Goal: Task Accomplishment & Management: Use online tool/utility

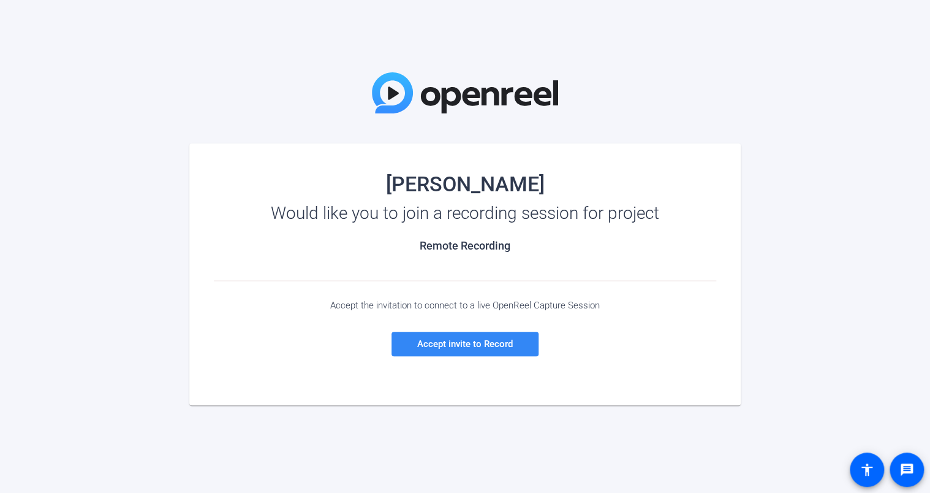
click at [464, 347] on span "Accept invite to Record" at bounding box center [465, 343] width 96 height 11
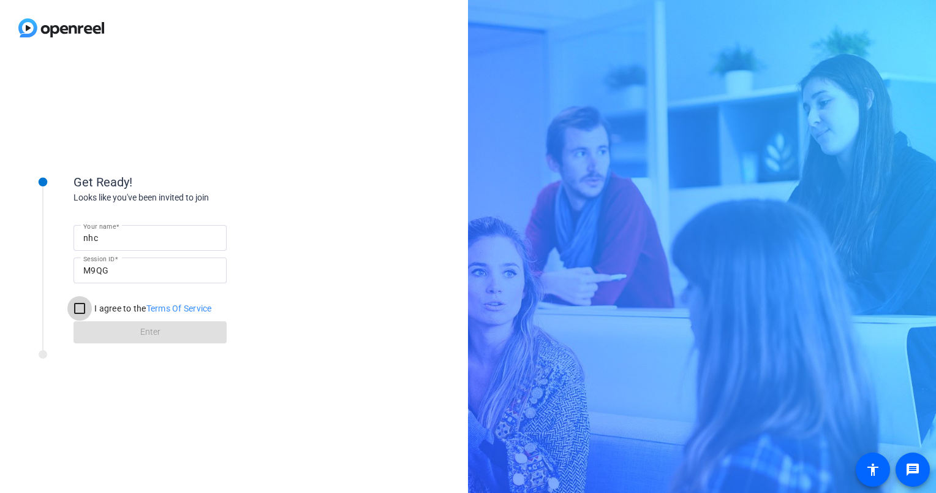
click at [80, 309] on input "I agree to the Terms Of Service" at bounding box center [79, 308] width 25 height 25
checkbox input "true"
click at [148, 335] on span "Enter" at bounding box center [150, 331] width 20 height 13
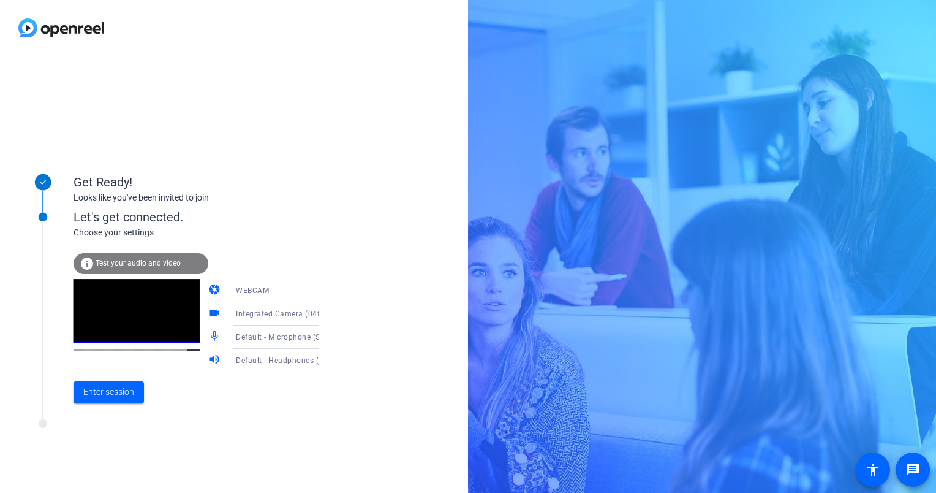
click at [176, 261] on span "Test your audio and video" at bounding box center [138, 263] width 85 height 9
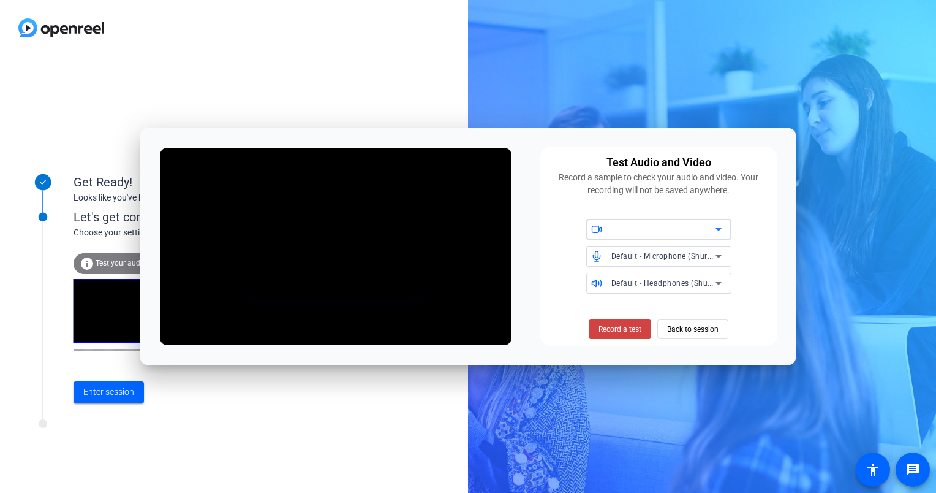
click at [639, 257] on span "Default - Microphone (Shure MV7+) (14ed:1019)" at bounding box center [698, 256] width 172 height 10
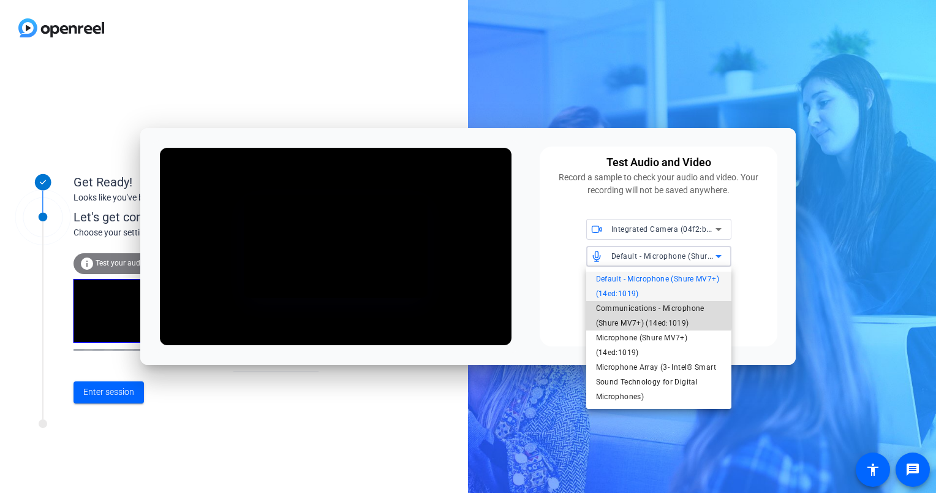
click at [633, 306] on span "Communications - Microphone (Shure MV7+) (14ed:1019)" at bounding box center [659, 315] width 126 height 29
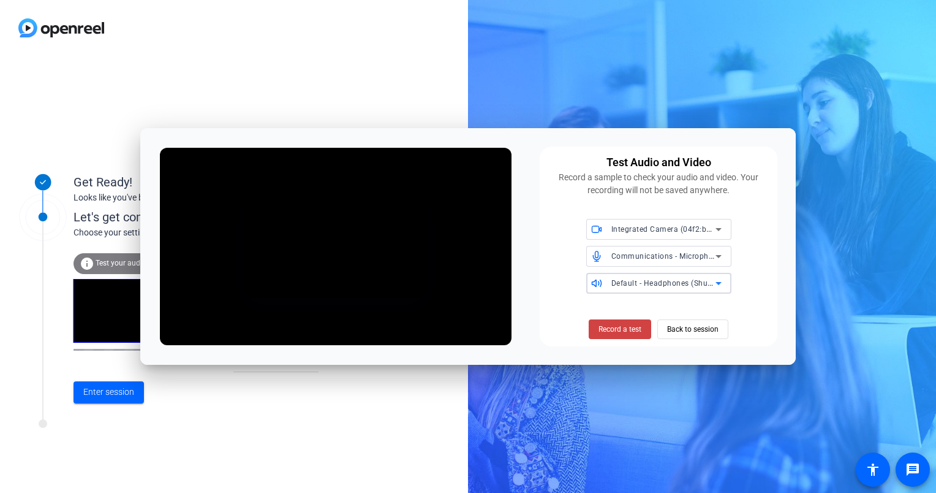
click at [645, 286] on span "Default - Headphones (Shure MV7+) (14ed:1019)" at bounding box center [699, 283] width 175 height 10
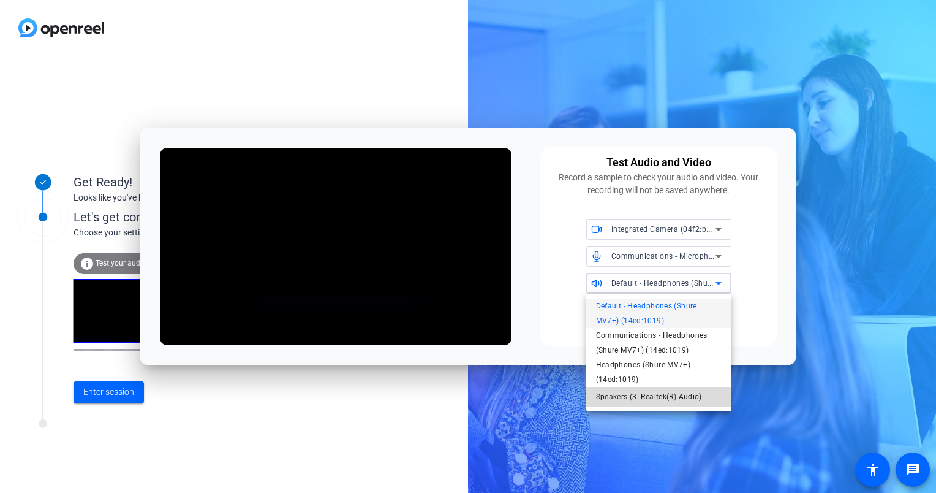
click at [640, 400] on span "Speakers (3- Realtek(R) Audio)" at bounding box center [649, 396] width 106 height 15
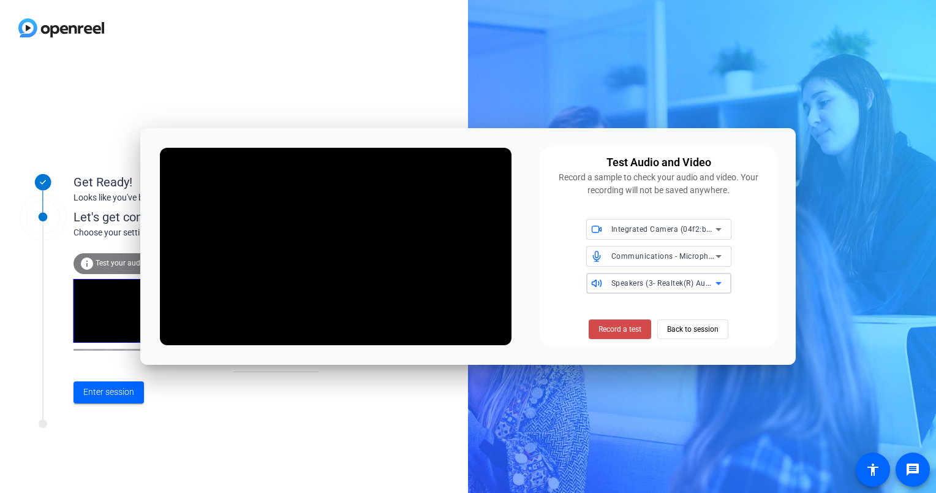
click at [638, 326] on span "Record a test" at bounding box center [620, 329] width 43 height 11
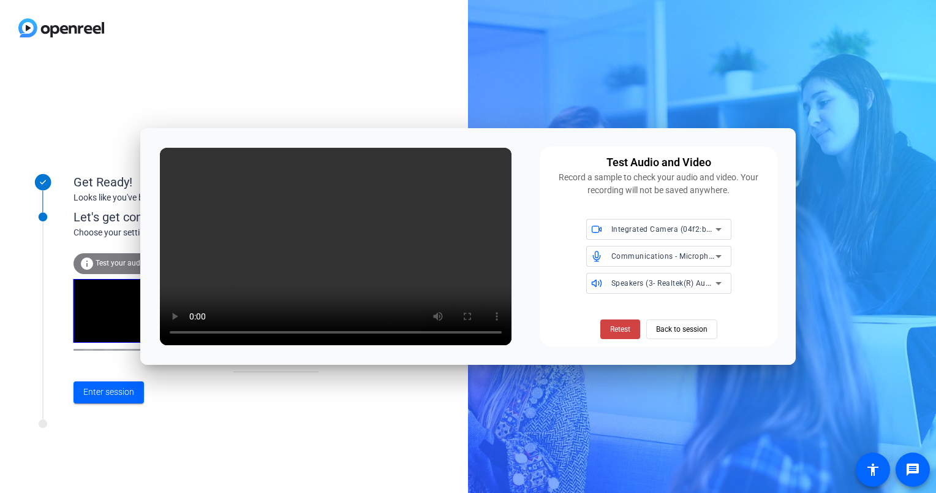
click at [632, 332] on span at bounding box center [621, 328] width 40 height 29
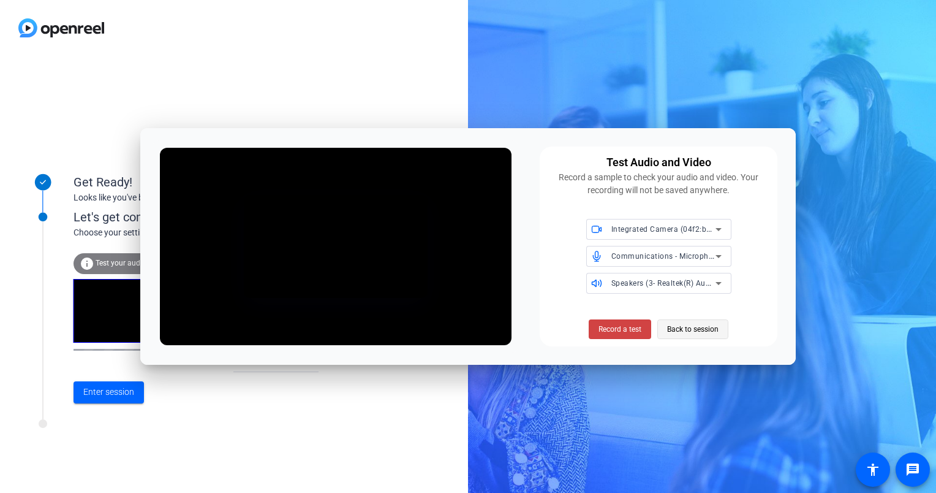
click at [701, 327] on span "Back to session" at bounding box center [692, 328] width 51 height 23
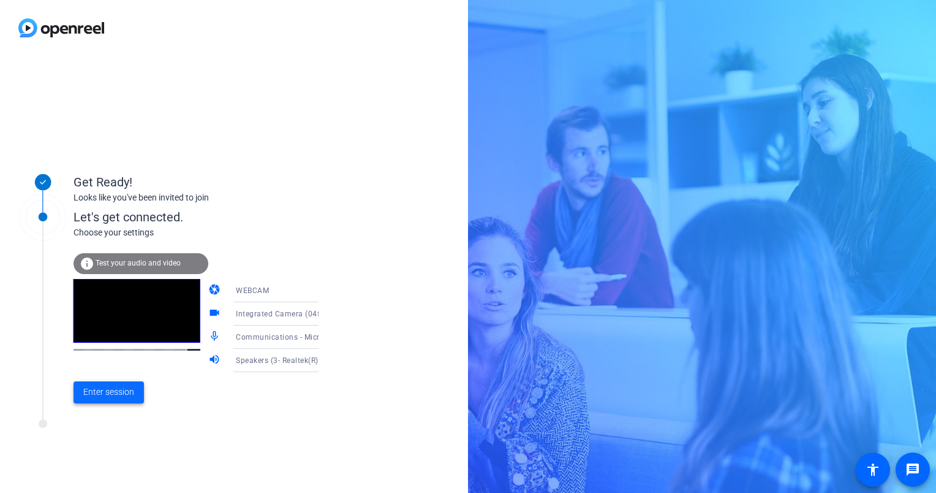
click at [132, 395] on span "Enter session" at bounding box center [108, 392] width 51 height 13
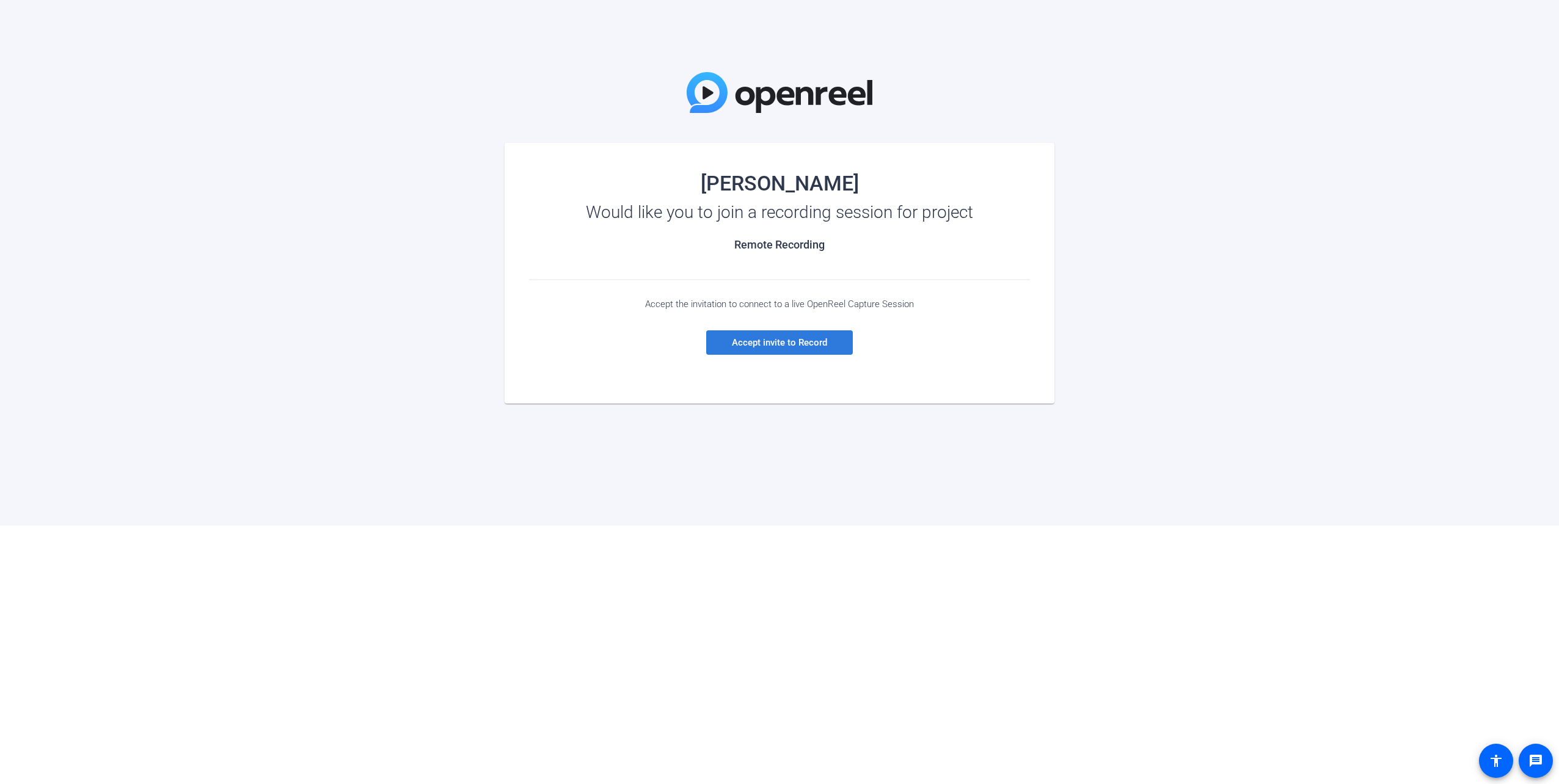
click at [776, 345] on span "Accept invite to Record" at bounding box center [780, 342] width 96 height 11
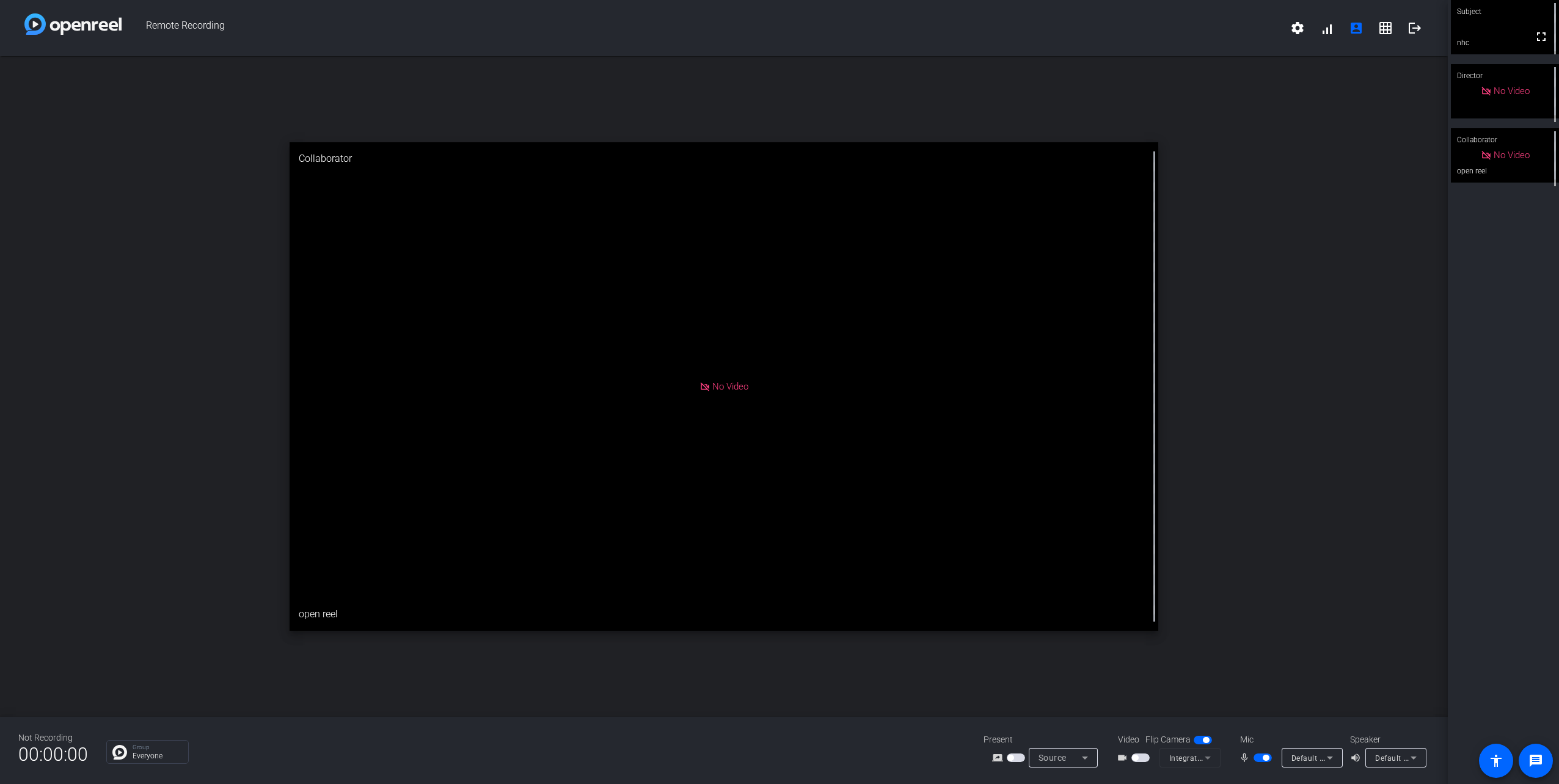
click at [1203, 759] on mat-form-field "Integrated Camera (04f2:b805)" at bounding box center [1189, 758] width 61 height 20
click at [1208, 759] on mat-form-field "Integrated Camera (04f2:b805)" at bounding box center [1189, 758] width 61 height 20
click at [1140, 758] on span "button" at bounding box center [1140, 757] width 18 height 9
click at [1135, 757] on span "button" at bounding box center [1140, 757] width 18 height 9
click at [1205, 759] on mat-form-field "Integrated Camera (04f2:b805)" at bounding box center [1189, 758] width 61 height 20
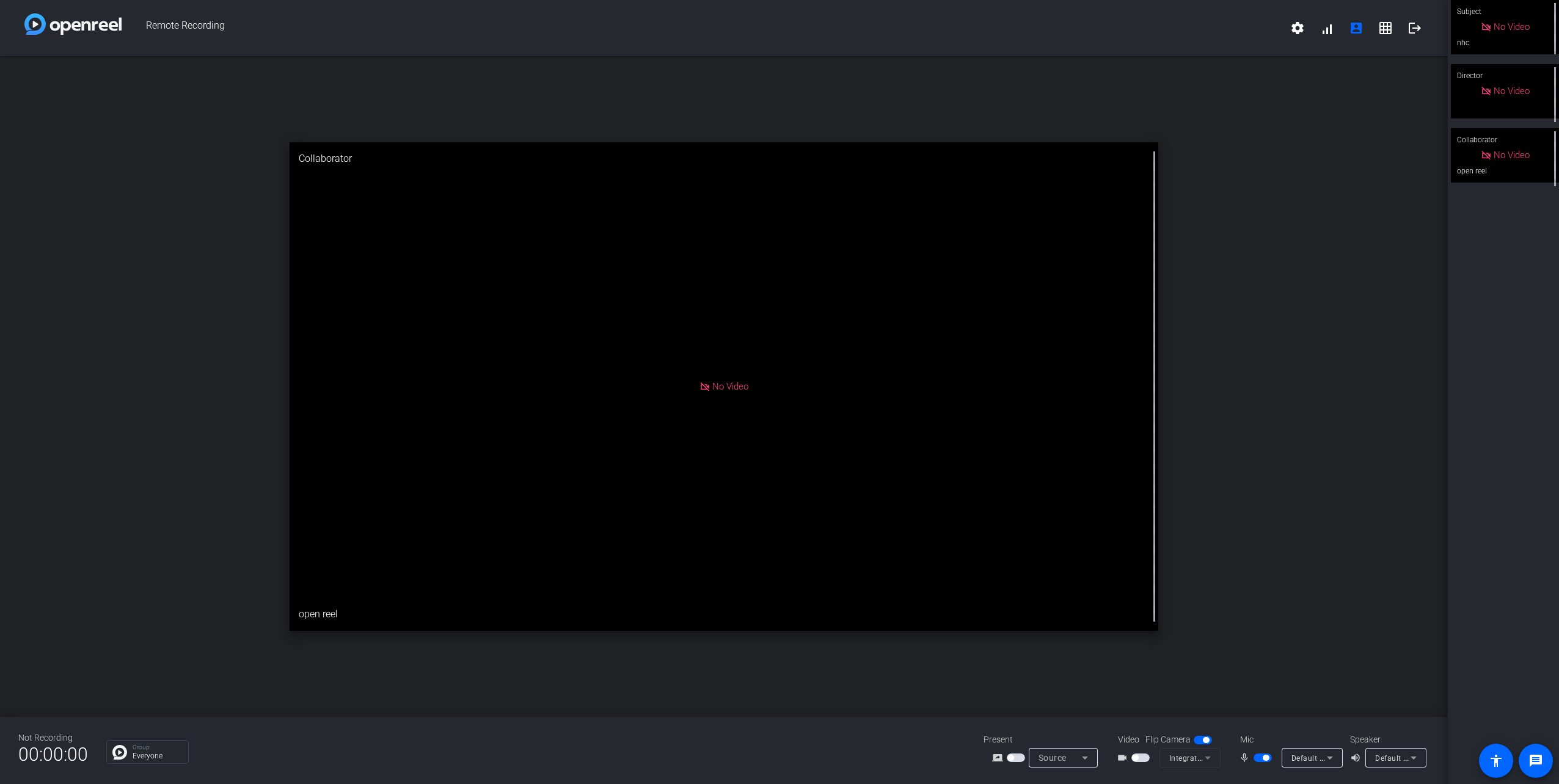
click at [1205, 759] on mat-form-field "Integrated Camera (04f2:b805)" at bounding box center [1189, 758] width 61 height 20
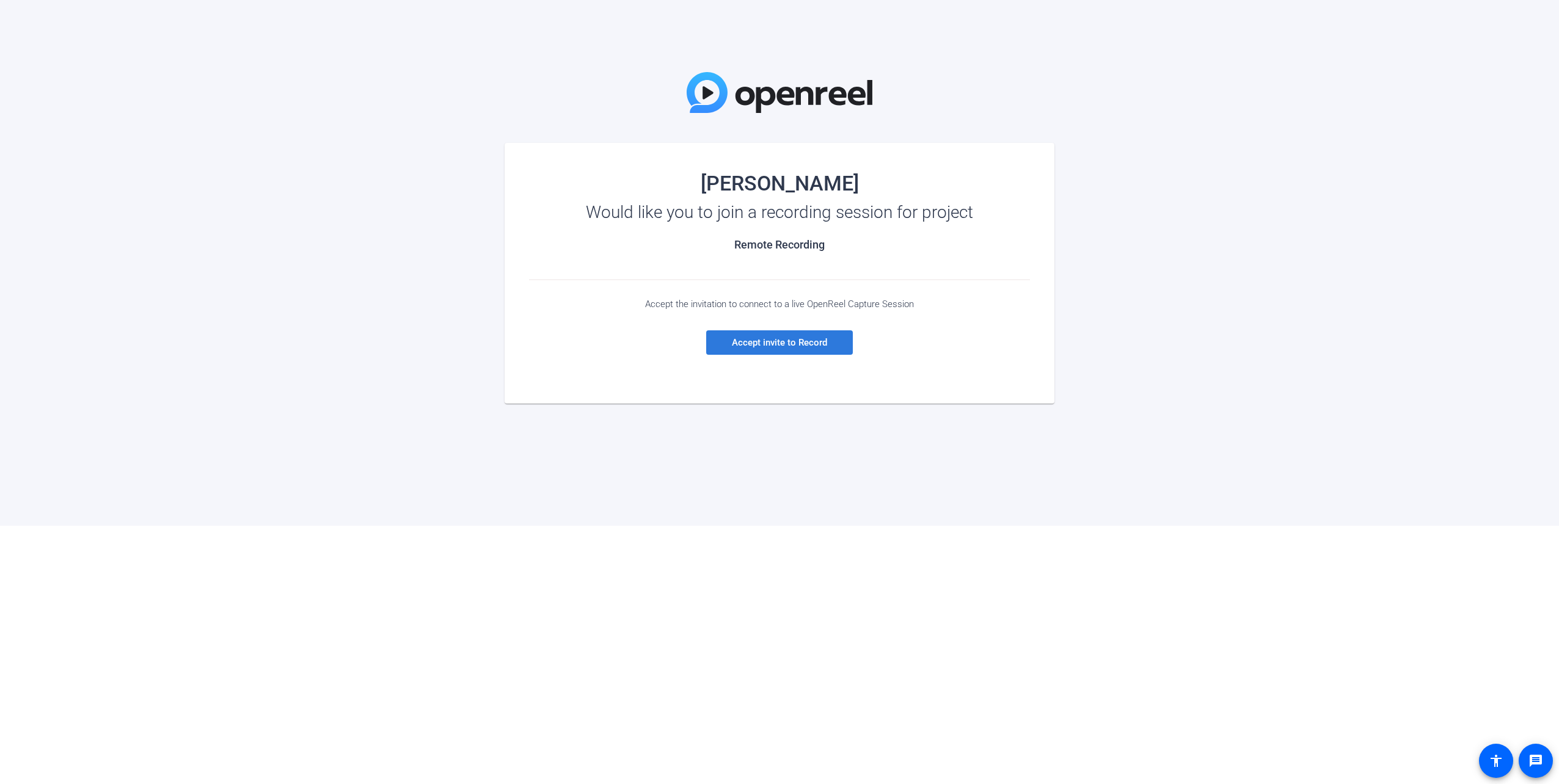
click at [765, 340] on span "Accept invite to Record" at bounding box center [780, 342] width 96 height 11
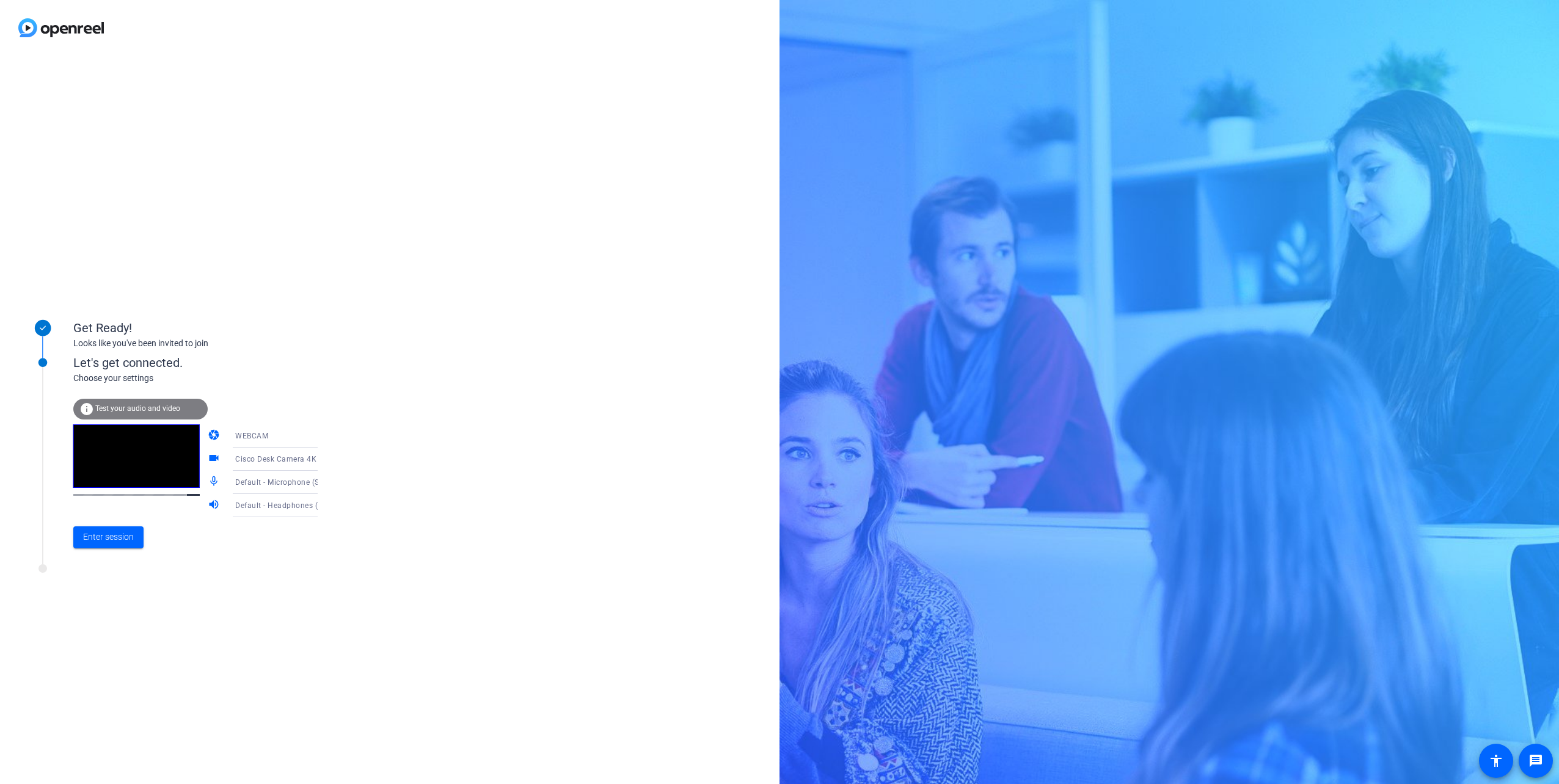
click at [323, 461] on icon at bounding box center [330, 459] width 15 height 15
click at [247, 491] on span "Cisco Desk Camera 4K (05a6:0023)" at bounding box center [265, 489] width 95 height 29
click at [295, 486] on span "Default - Microphone (Shure MV7+) (14ed:1019)" at bounding box center [321, 482] width 171 height 10
click at [264, 504] on span "Microphone (Shure MV7+) (14ed:1019)" at bounding box center [265, 497] width 95 height 29
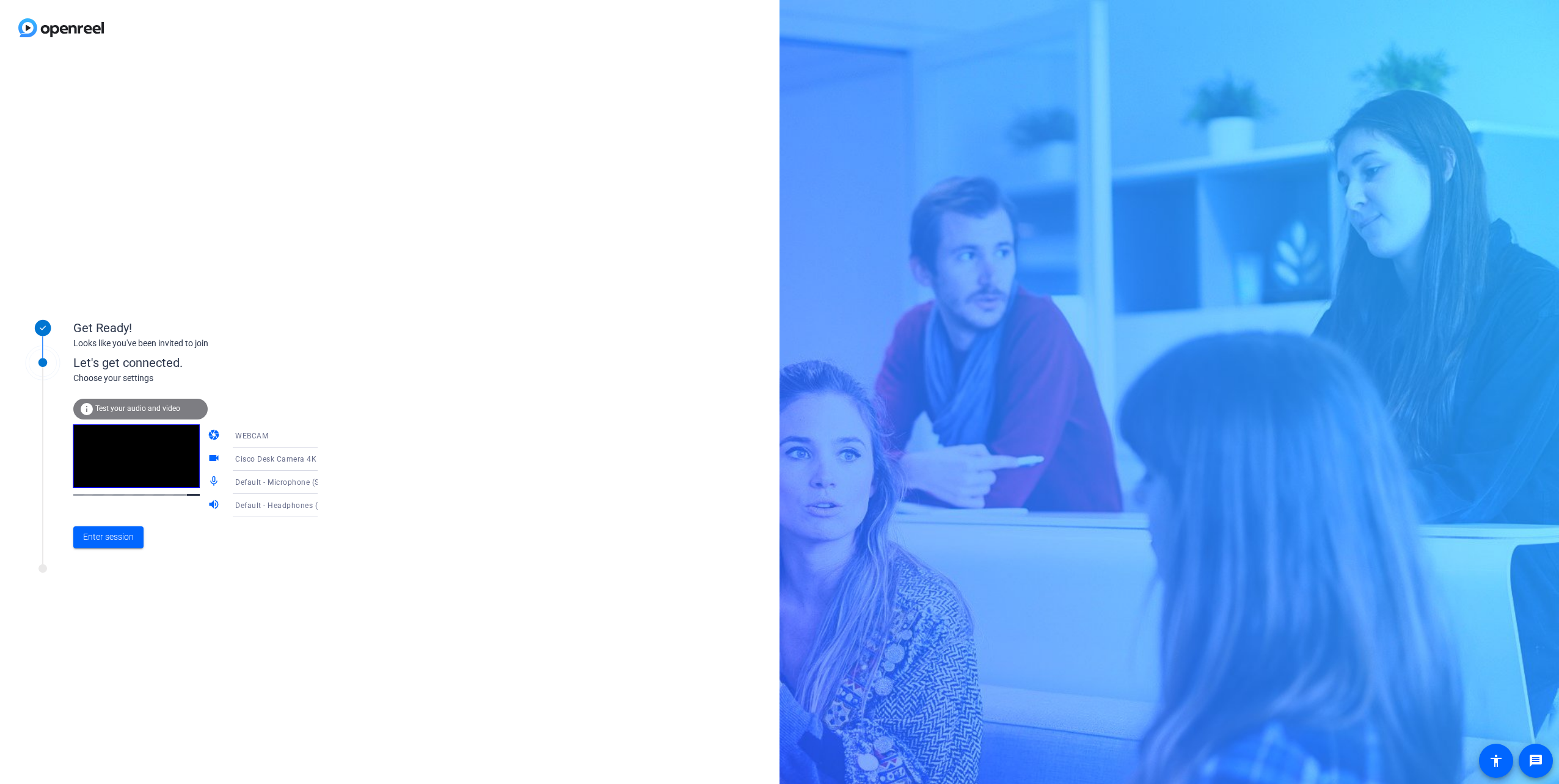
scroll to position [123, 0]
click at [327, 505] on icon at bounding box center [330, 505] width 6 height 3
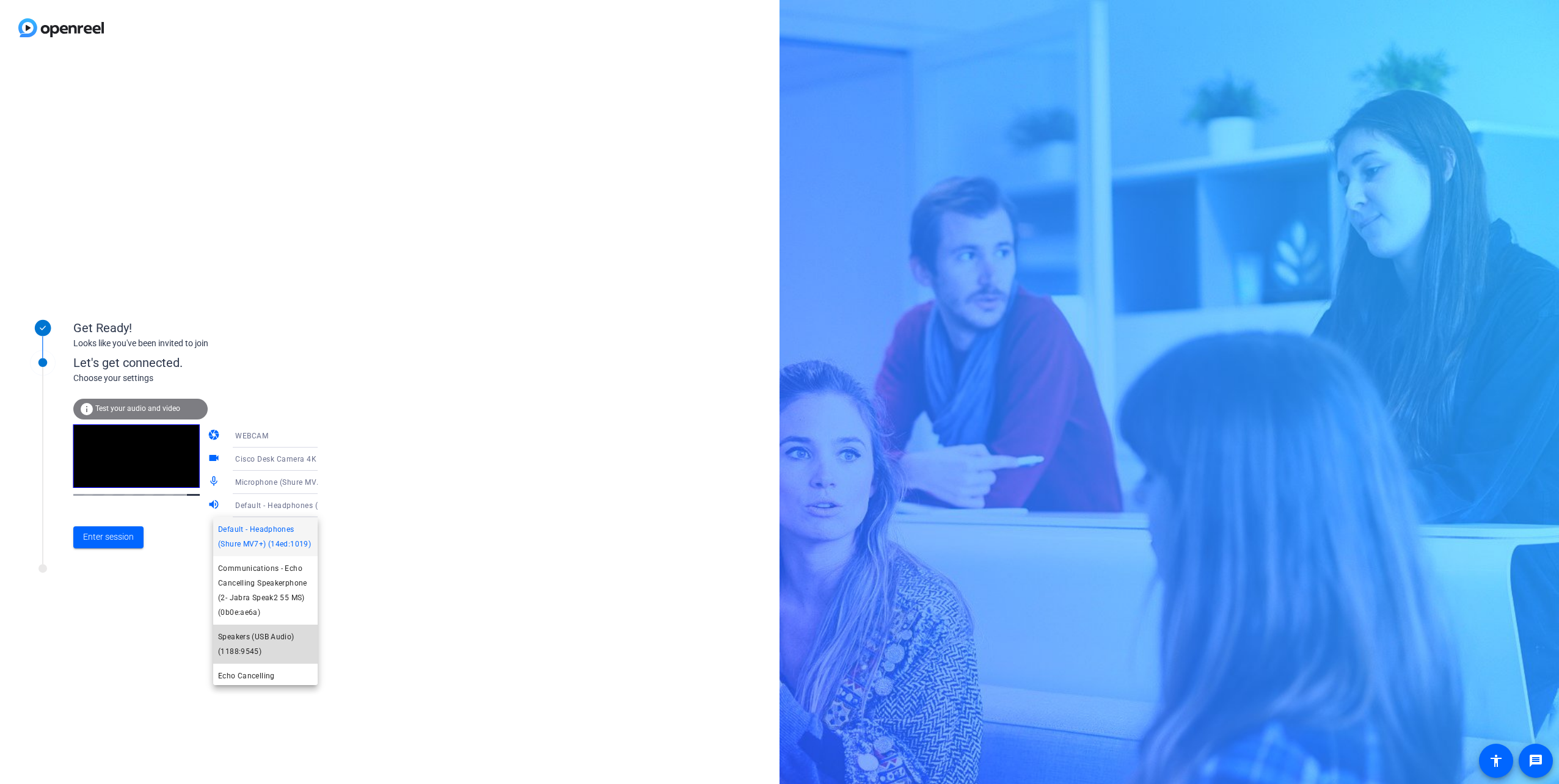
click at [281, 654] on span "Speakers (USB Audio) (1188:9545)" at bounding box center [265, 644] width 95 height 29
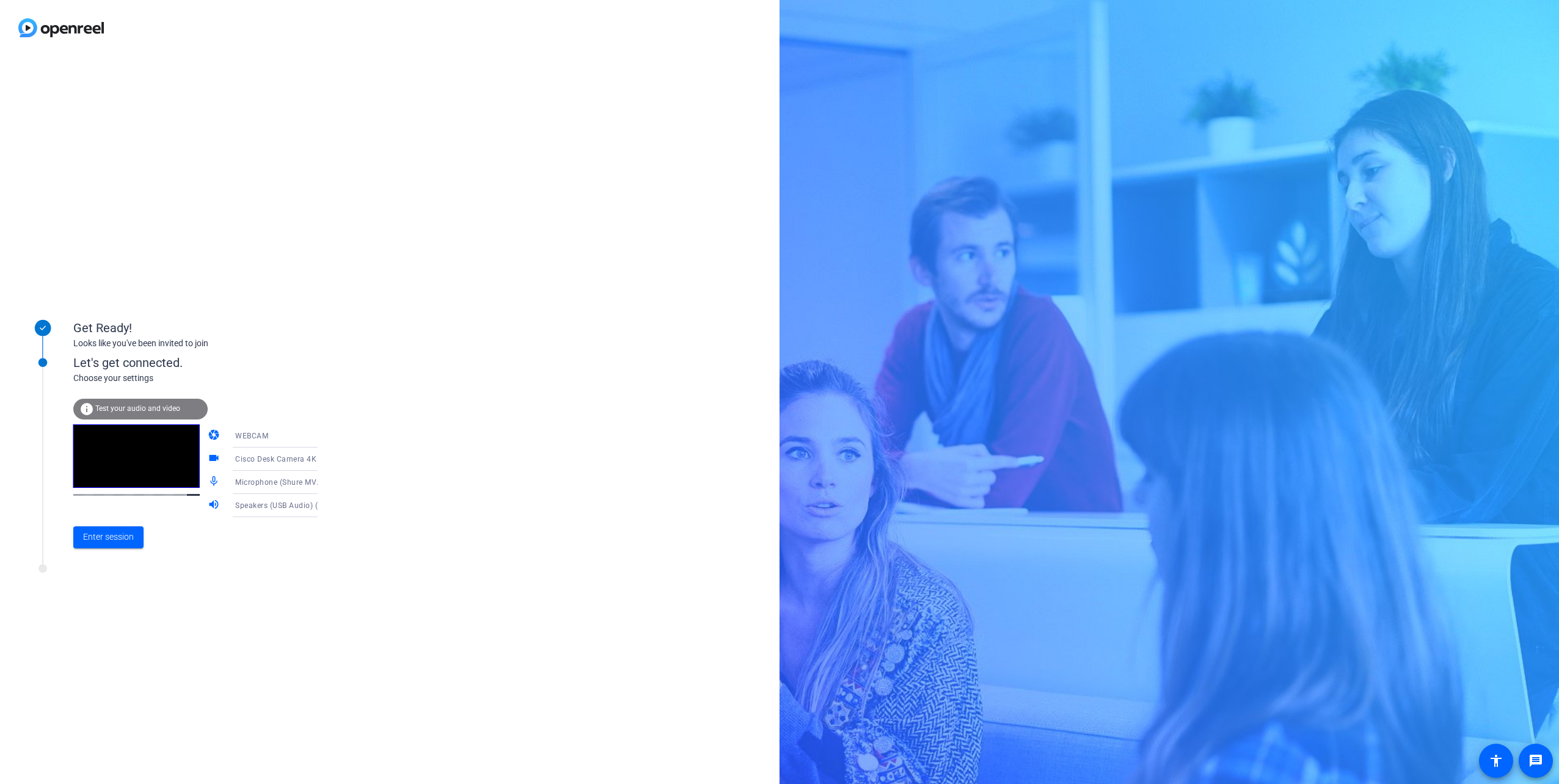
click at [143, 409] on span "Test your audio and video" at bounding box center [138, 408] width 85 height 9
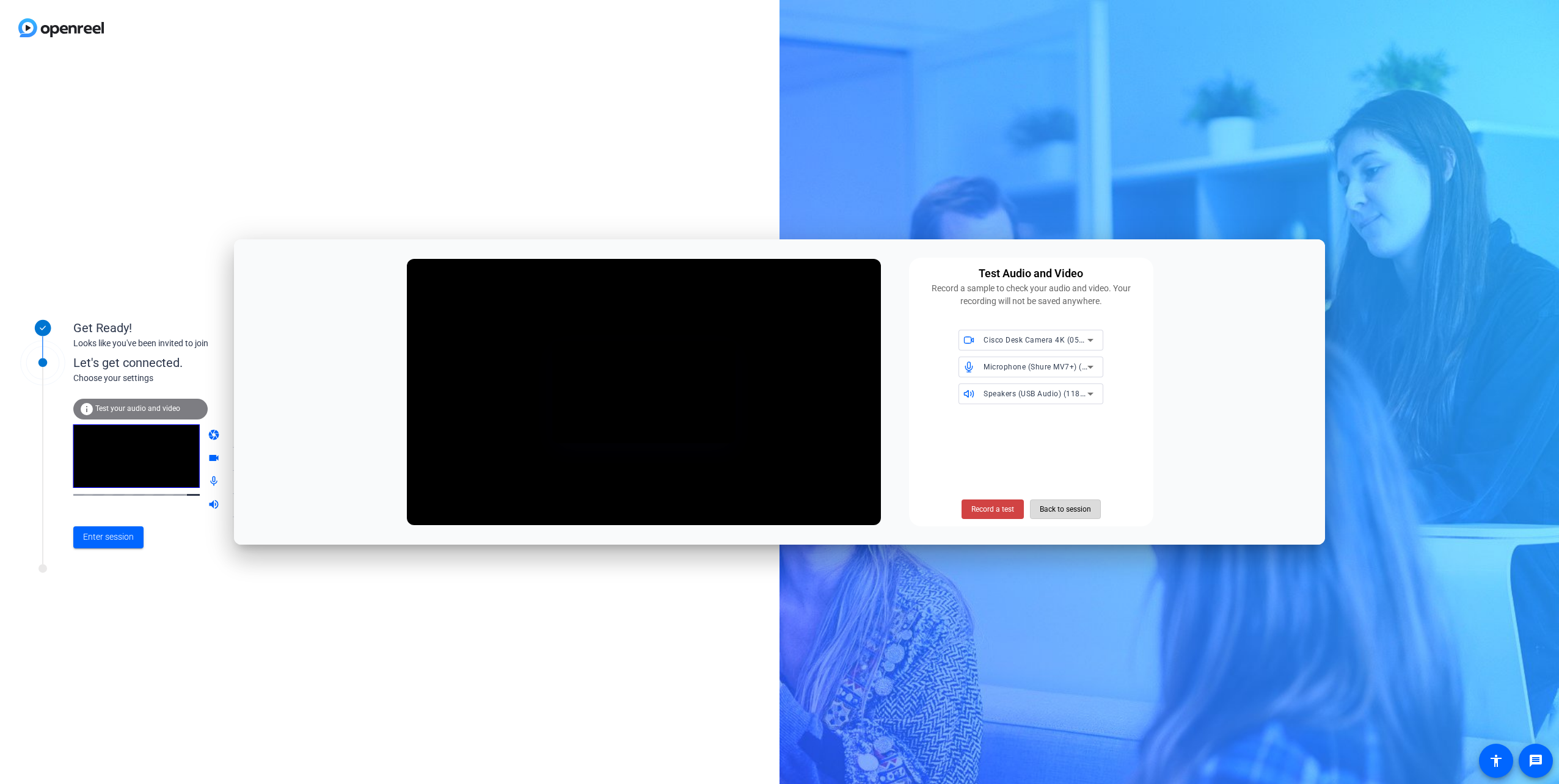
click at [1066, 505] on span "Back to session" at bounding box center [1065, 509] width 51 height 23
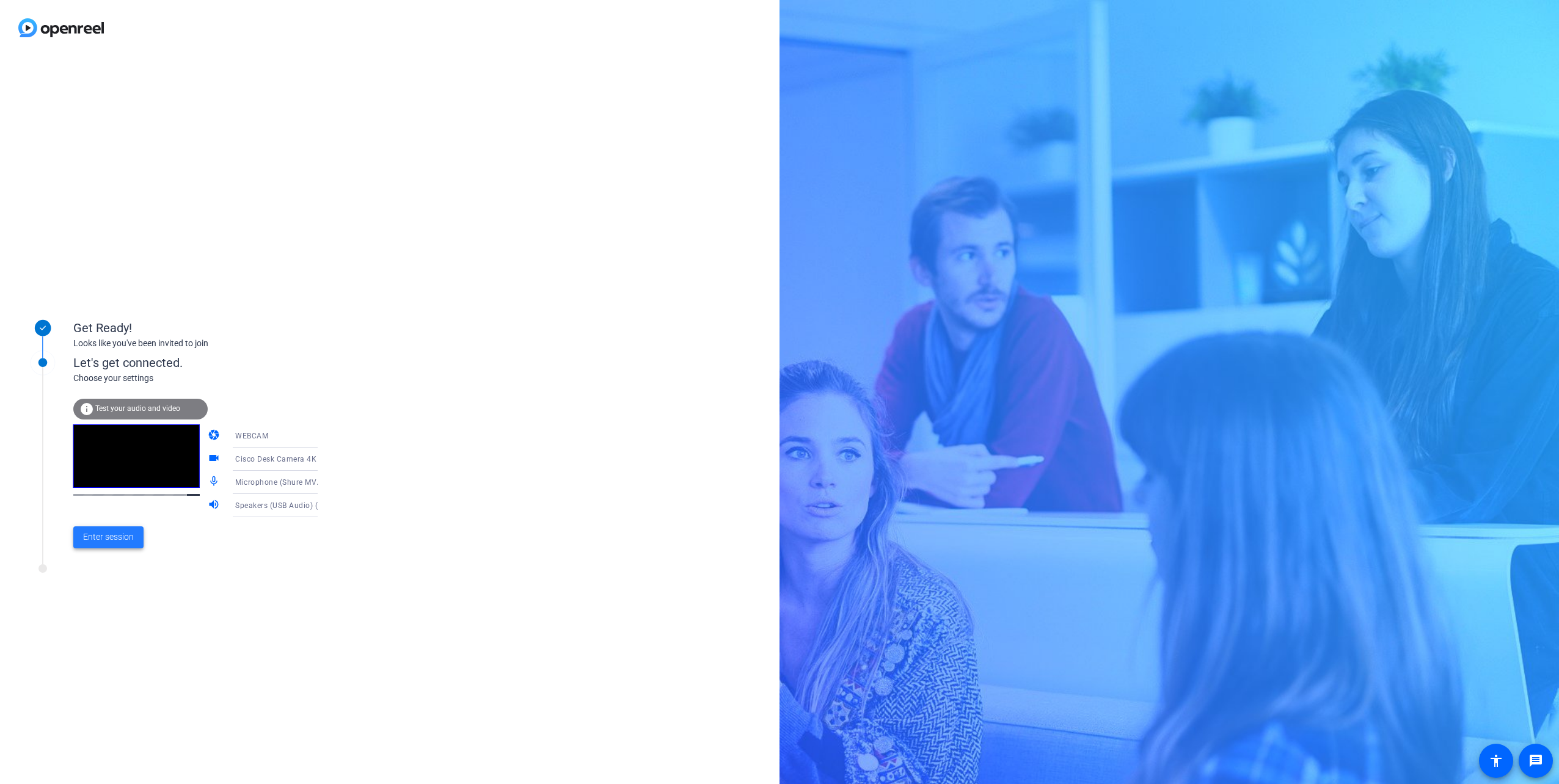
click at [123, 532] on button "Enter session" at bounding box center [109, 537] width 70 height 22
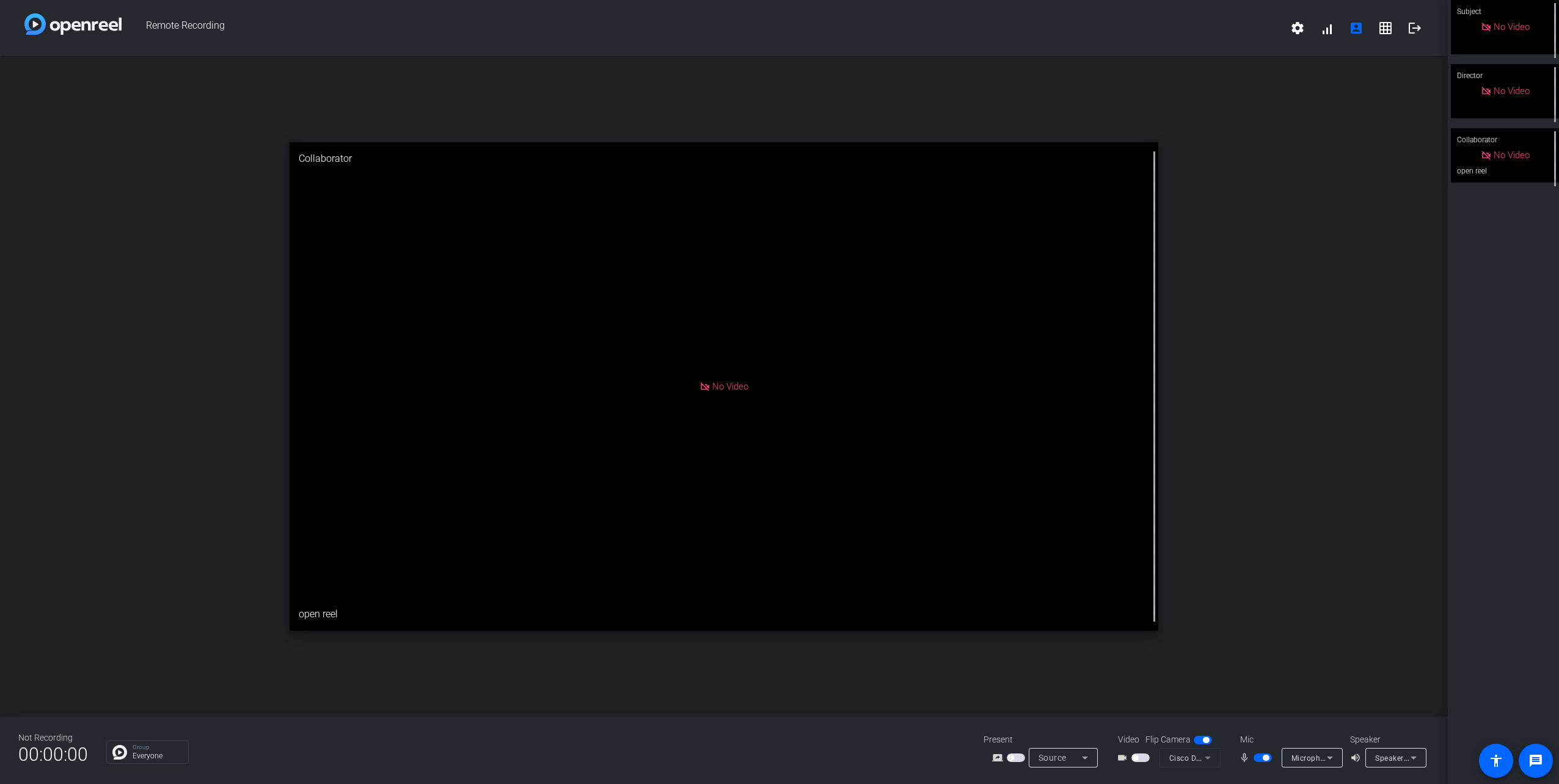
click at [1211, 759] on mat-form-field "Cisco Desk Camera 4K (05a6:0023)" at bounding box center [1189, 758] width 61 height 20
click at [1146, 759] on span "button" at bounding box center [1140, 757] width 18 height 9
